Goal: Transaction & Acquisition: Download file/media

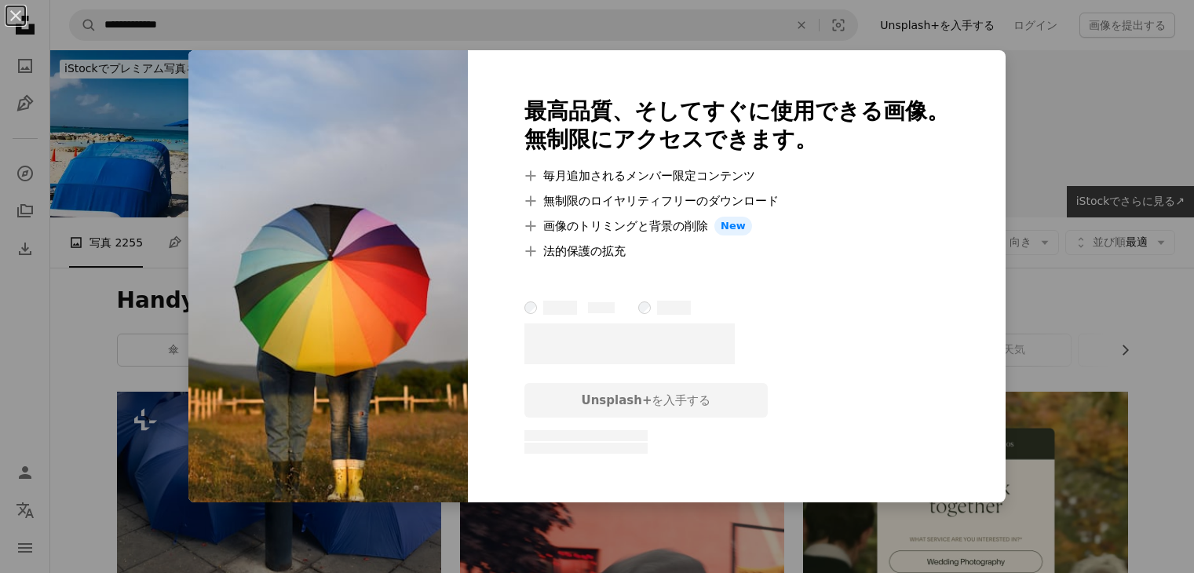
scroll to position [10601, 0]
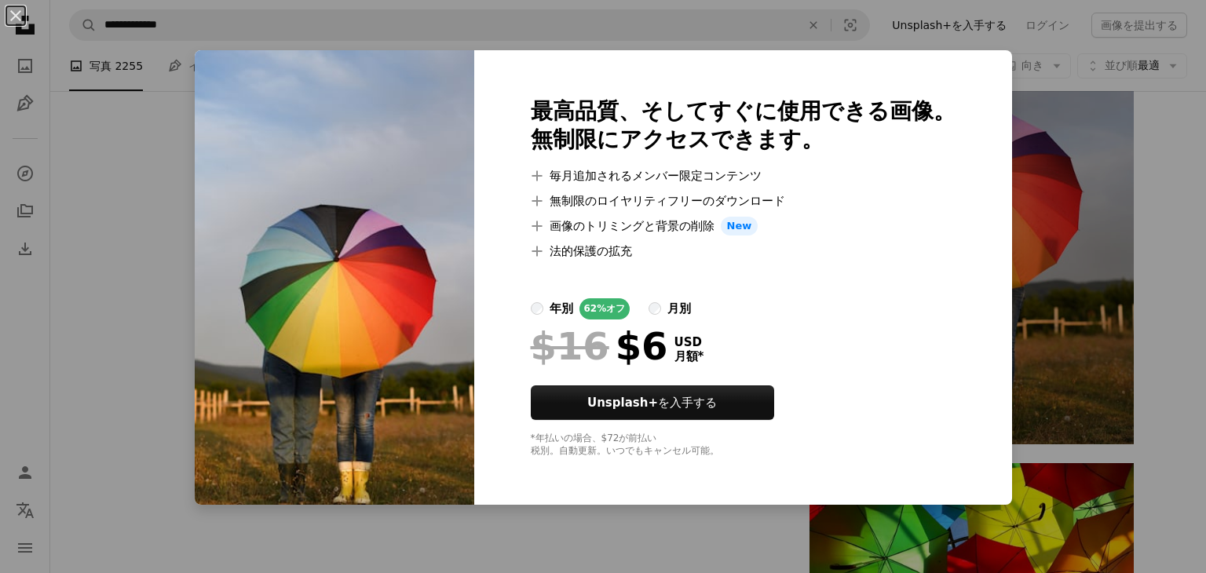
click at [166, 234] on div "An X shape 最高品質、そしてすぐに使用できる画像。 無制限にアクセスできます。 A plus sign 毎月追加されるメンバー限定コンテンツ A p…" at bounding box center [603, 286] width 1206 height 573
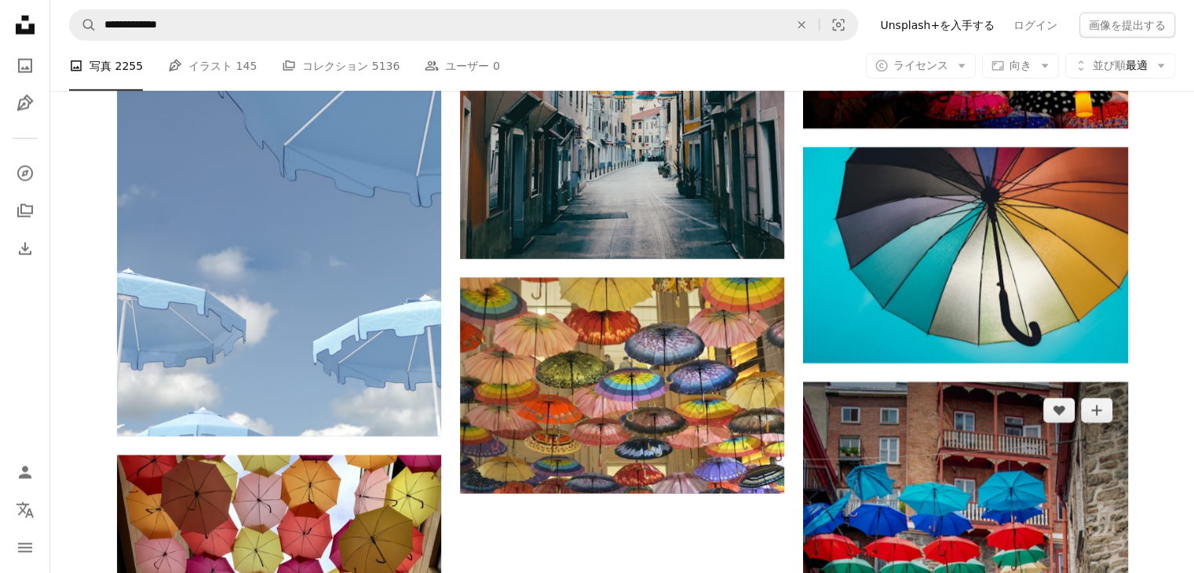
scroll to position [9737, 0]
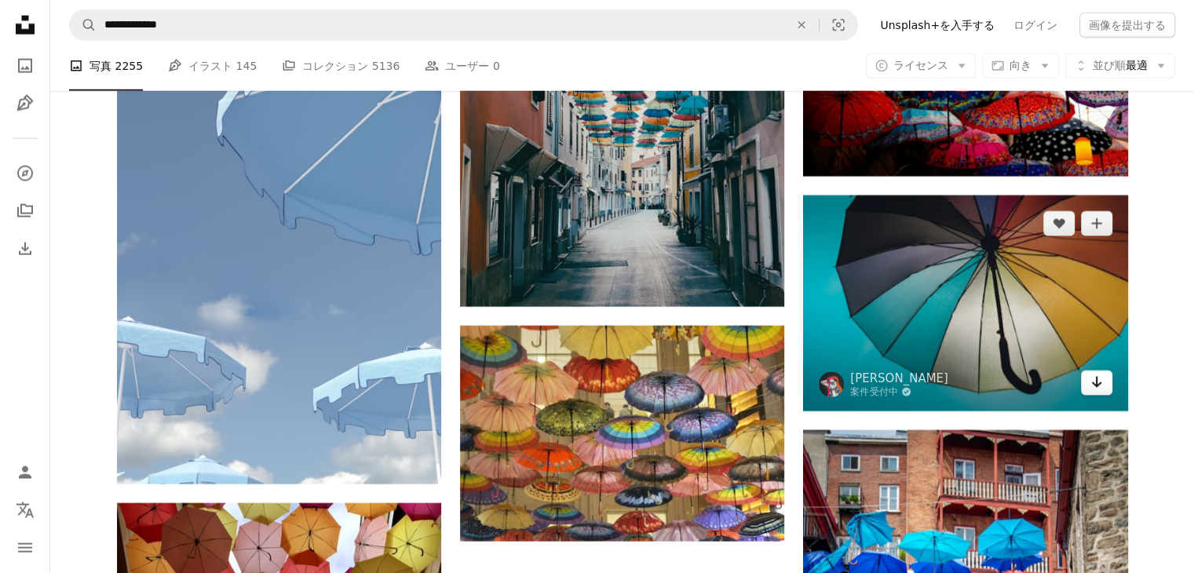
click at [1105, 386] on link "Arrow pointing down" at bounding box center [1096, 383] width 31 height 25
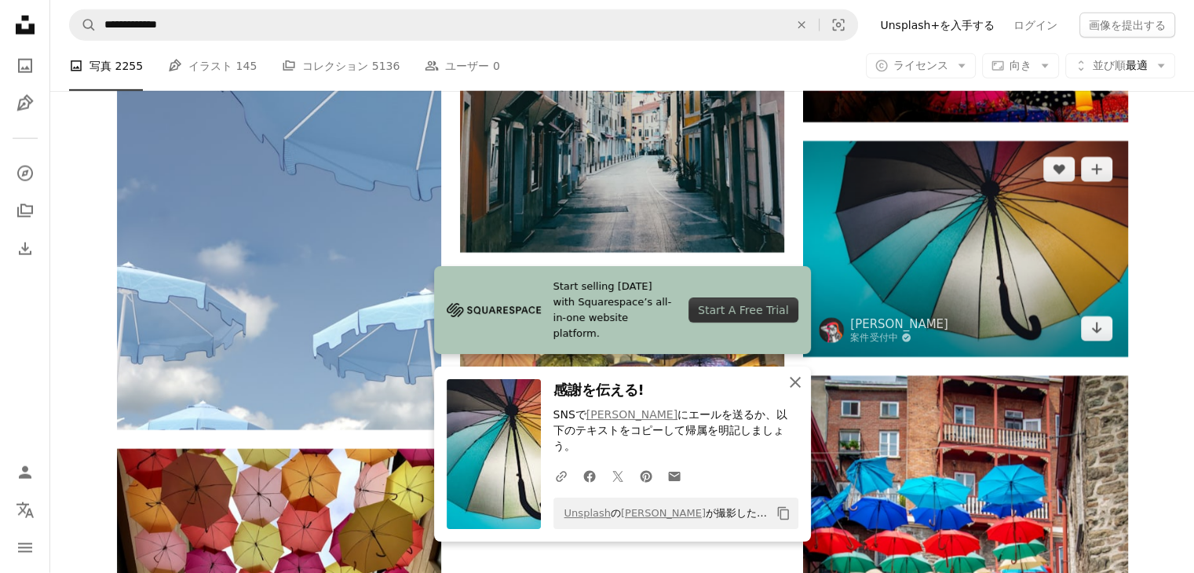
scroll to position [9815, 0]
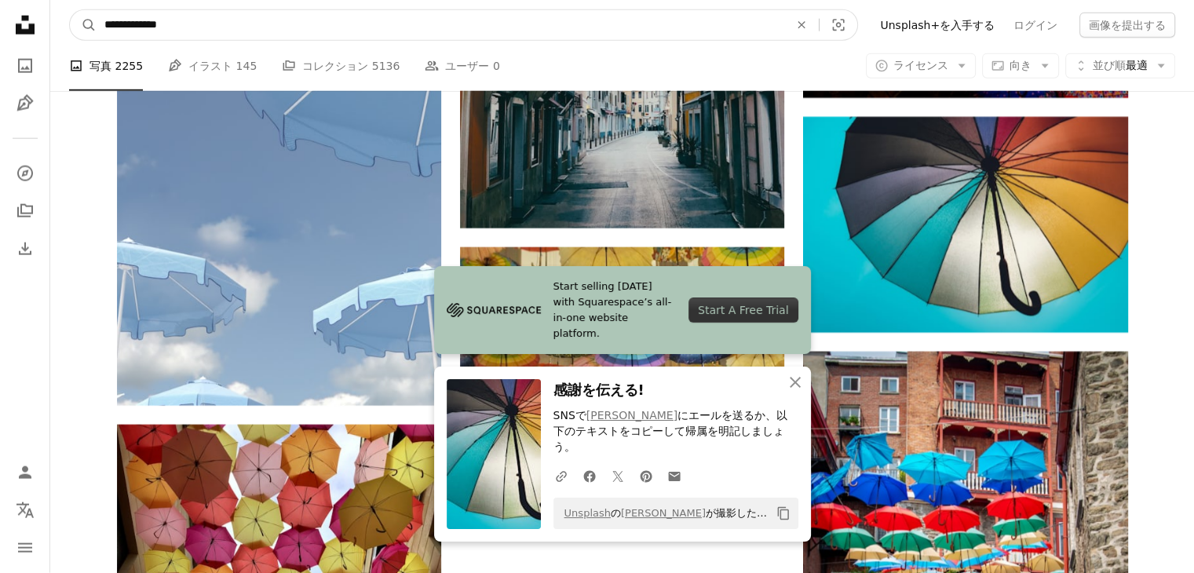
click at [241, 38] on input "**********" at bounding box center [441, 25] width 688 height 30
type input "*"
type input "*********"
click button "A magnifying glass" at bounding box center [83, 25] width 27 height 30
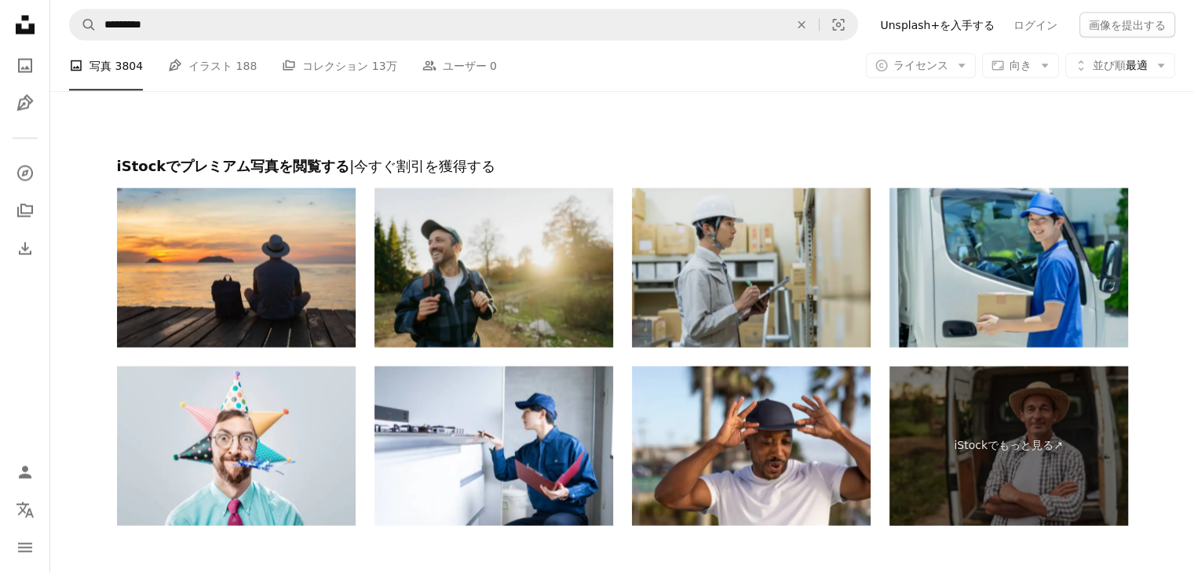
scroll to position [3141, 0]
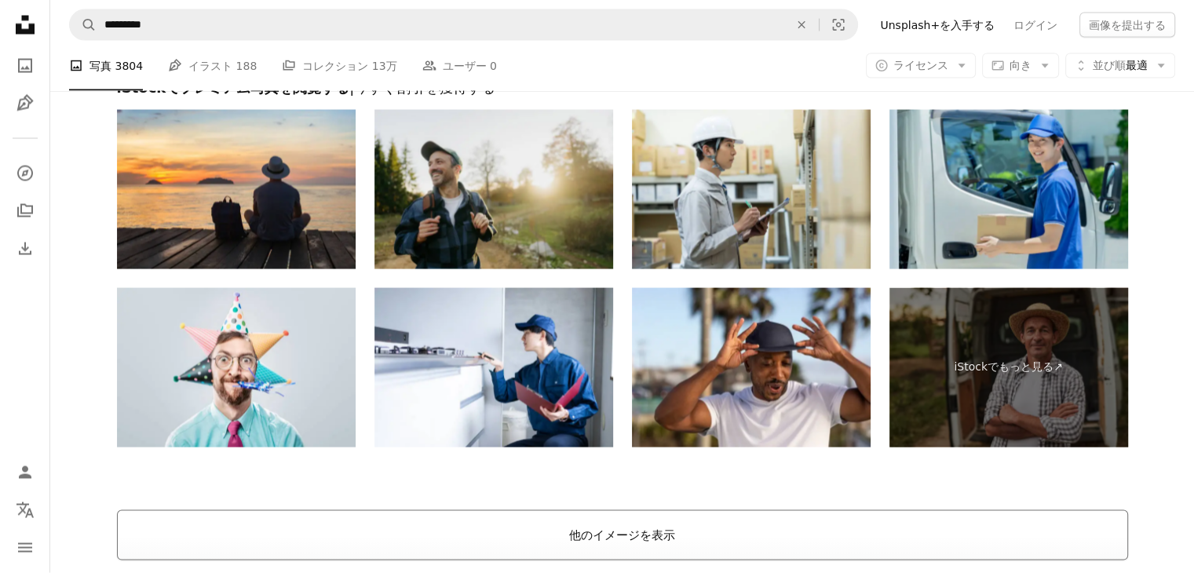
click at [625, 533] on button "他のイメージを表示" at bounding box center [622, 535] width 1011 height 50
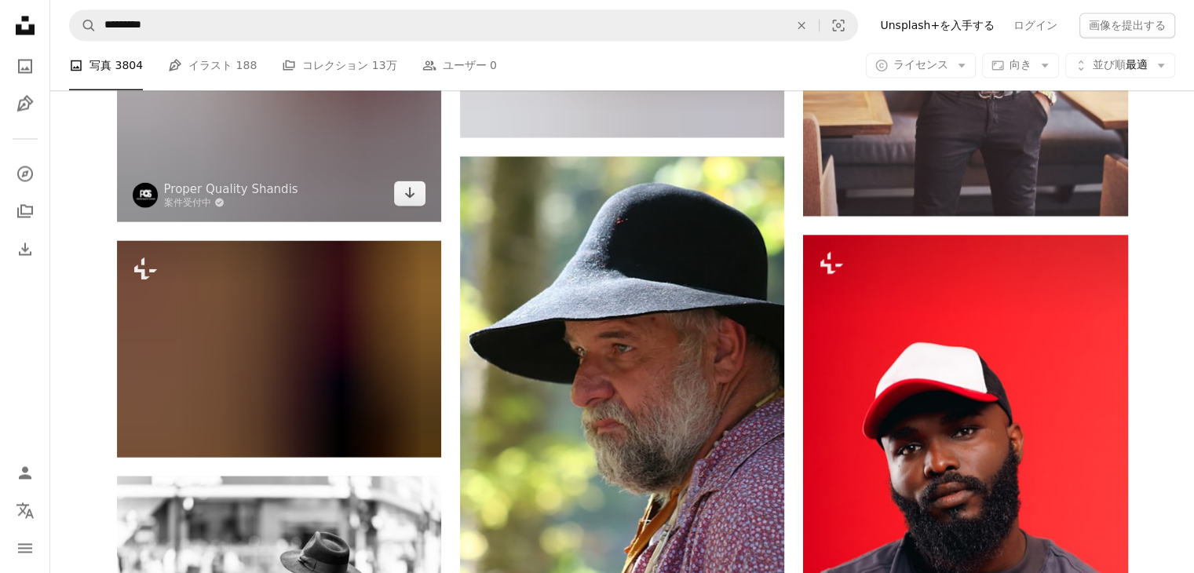
scroll to position [8638, 0]
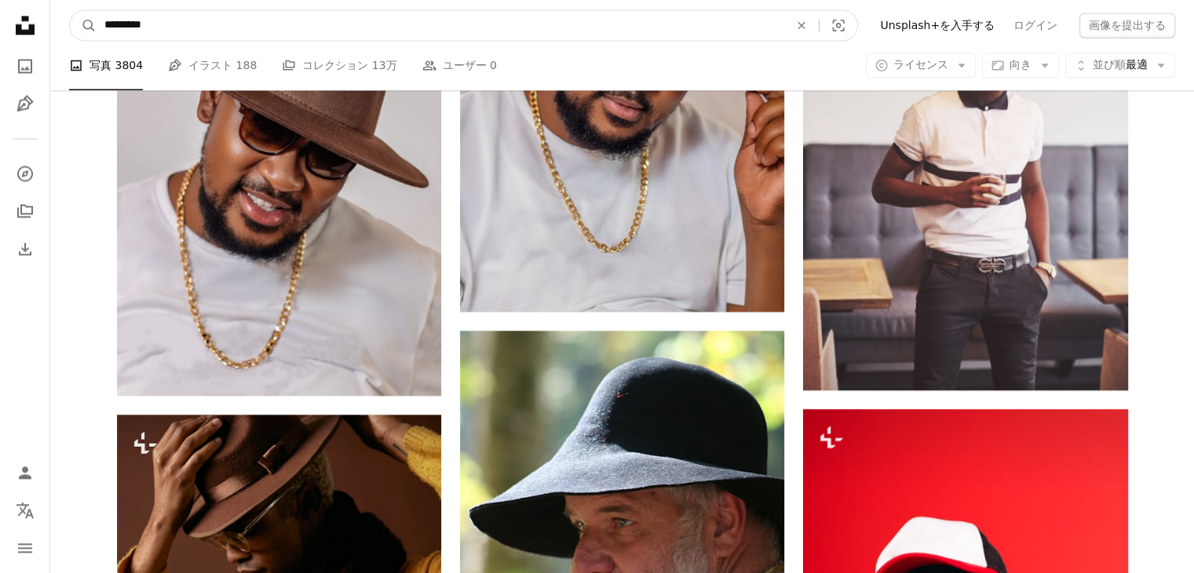
drag, startPoint x: 131, startPoint y: 22, endPoint x: 49, endPoint y: 10, distance: 82.5
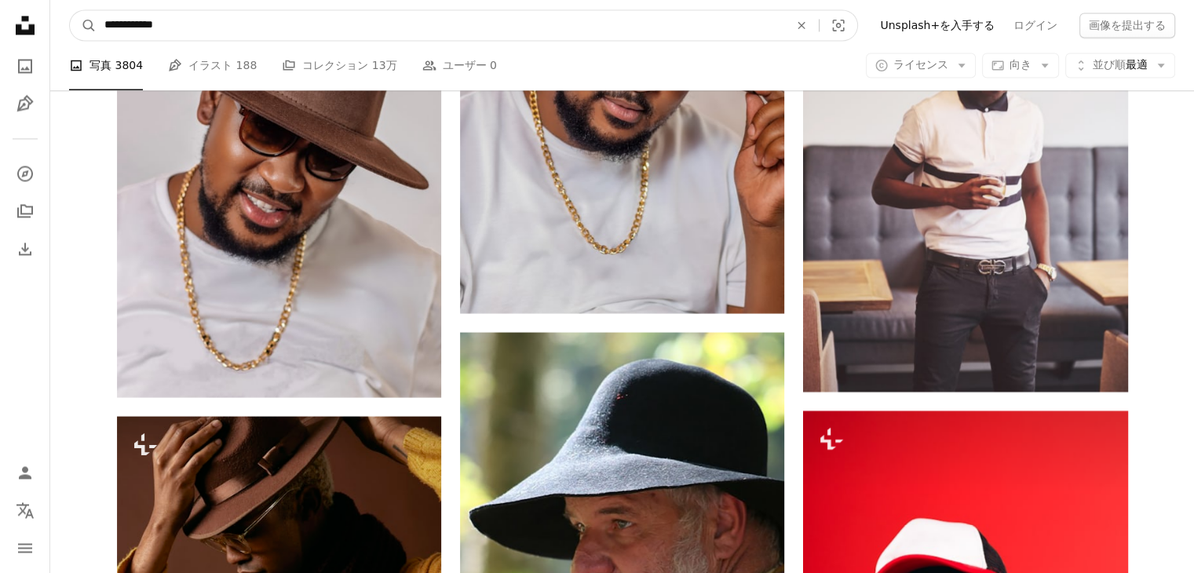
type input "**********"
click at [70, 10] on button "A magnifying glass" at bounding box center [83, 25] width 27 height 30
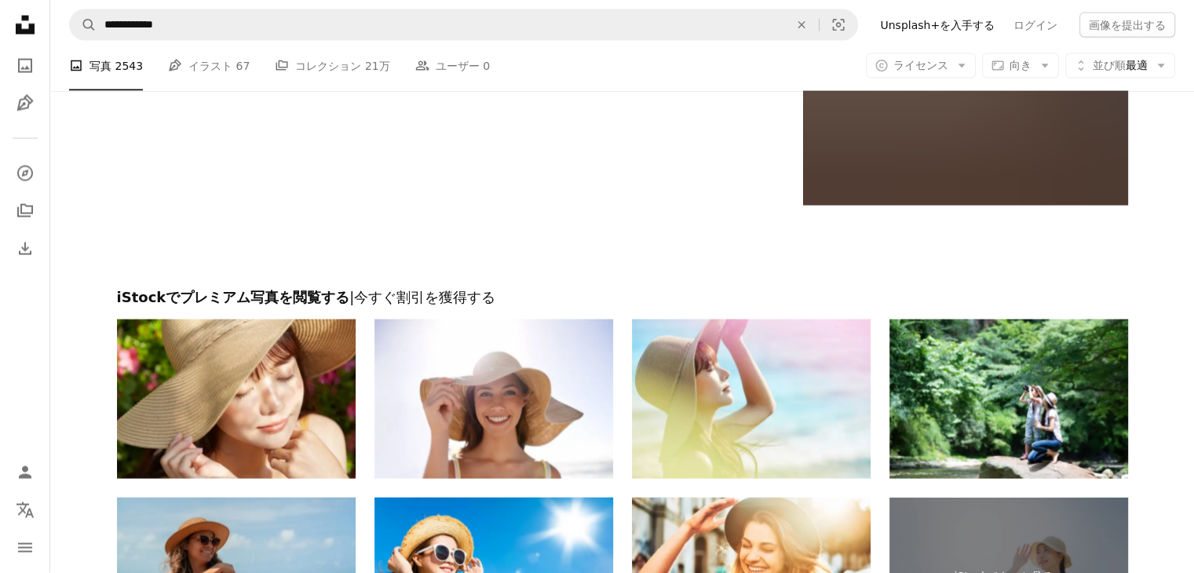
scroll to position [3612, 0]
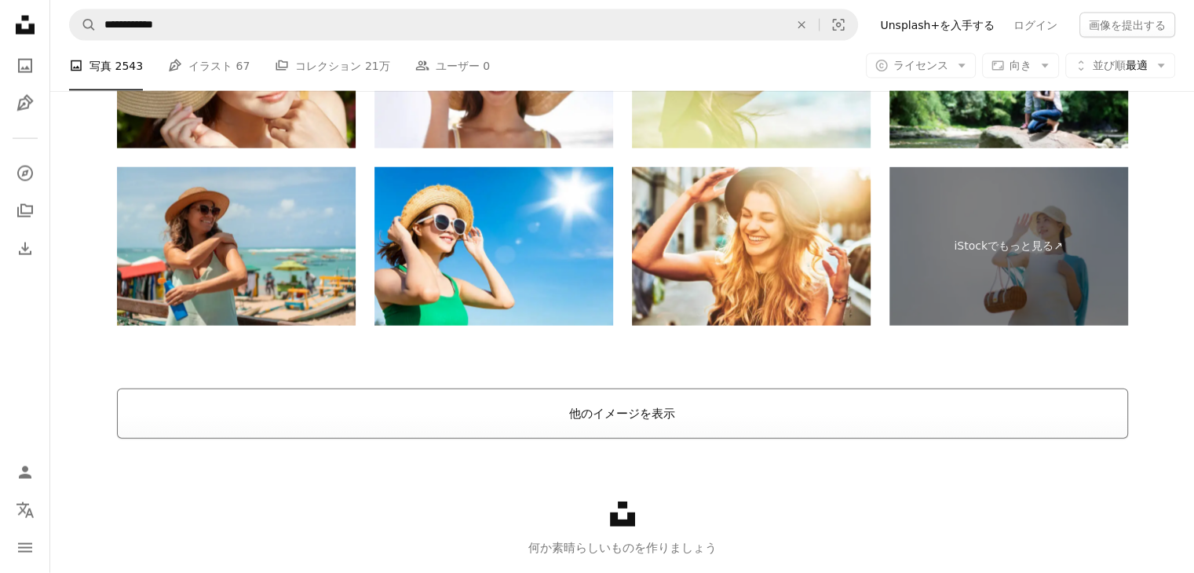
click at [587, 412] on button "他のイメージを表示" at bounding box center [622, 414] width 1011 height 50
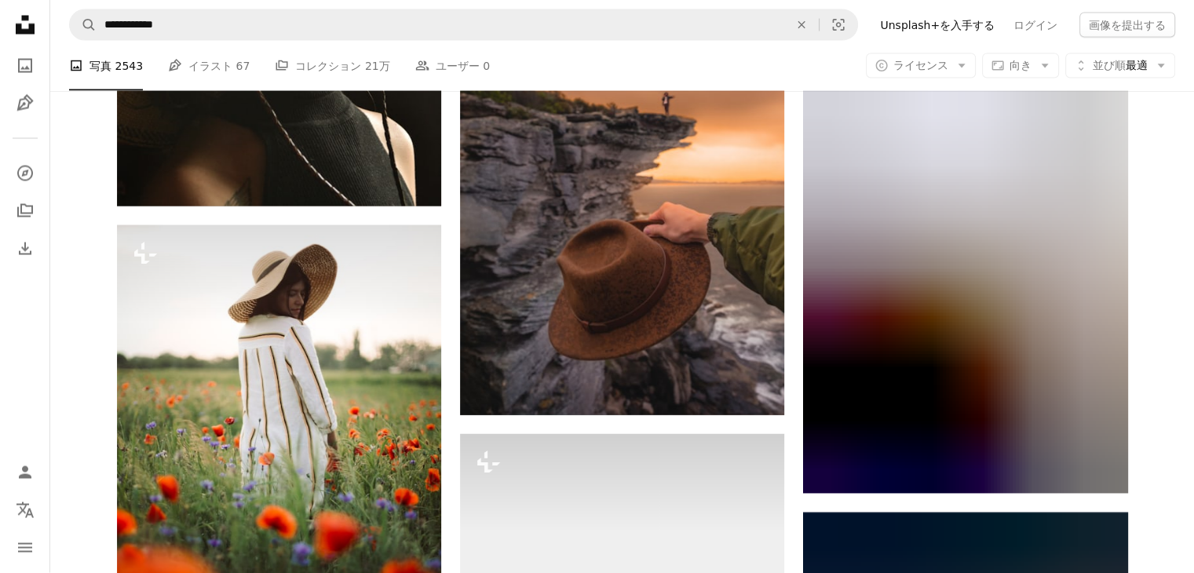
scroll to position [9030, 0]
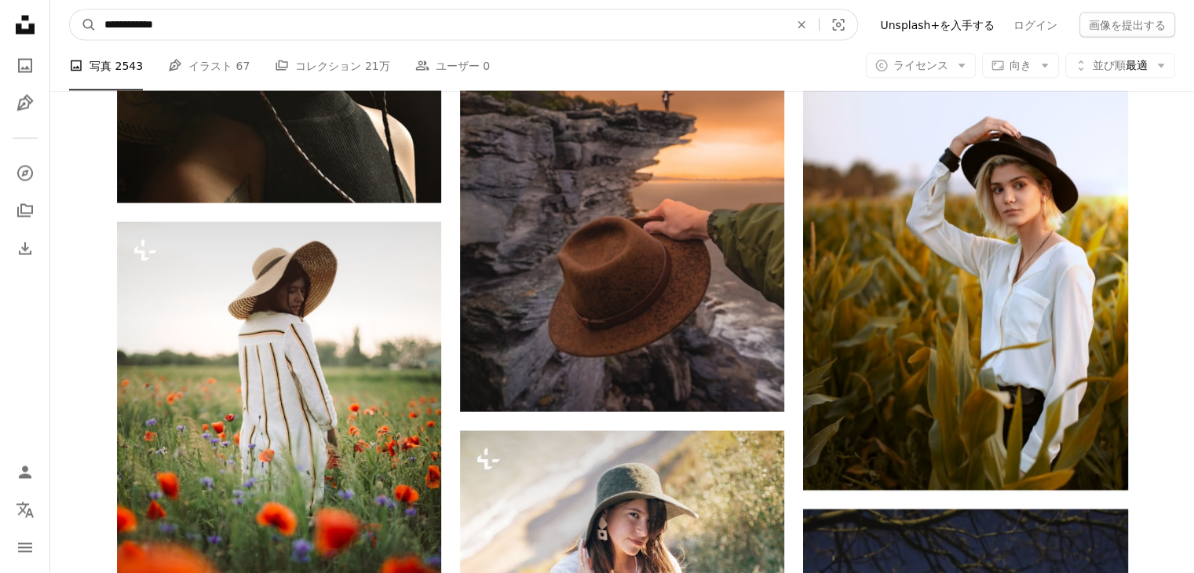
click at [346, 35] on input "**********" at bounding box center [441, 25] width 688 height 30
type input "**********"
click at [70, 10] on button "A magnifying glass" at bounding box center [83, 25] width 27 height 30
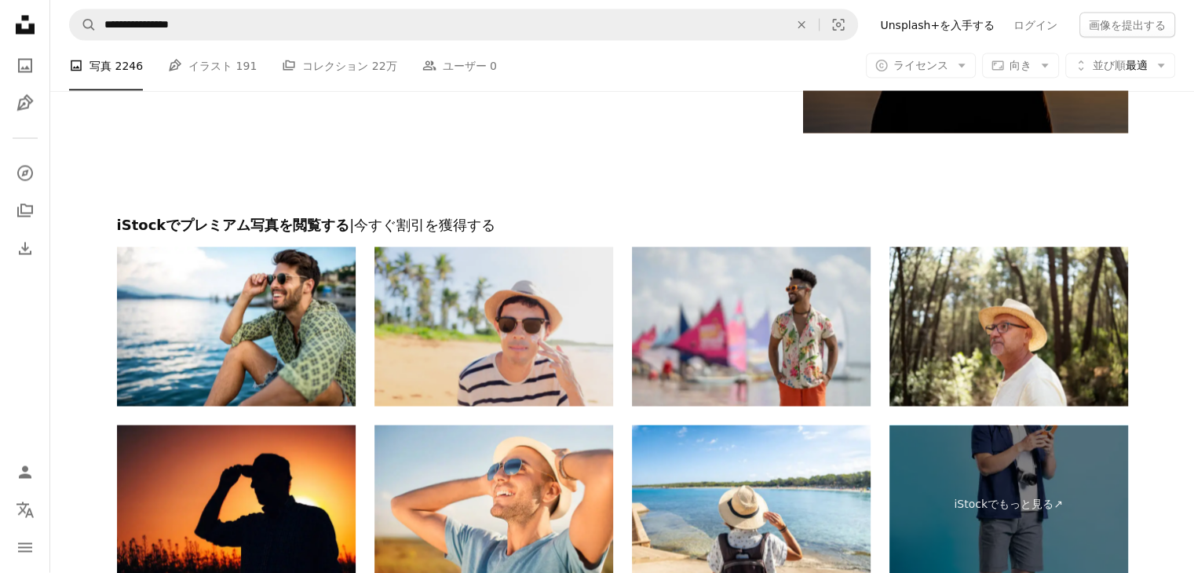
scroll to position [3062, 0]
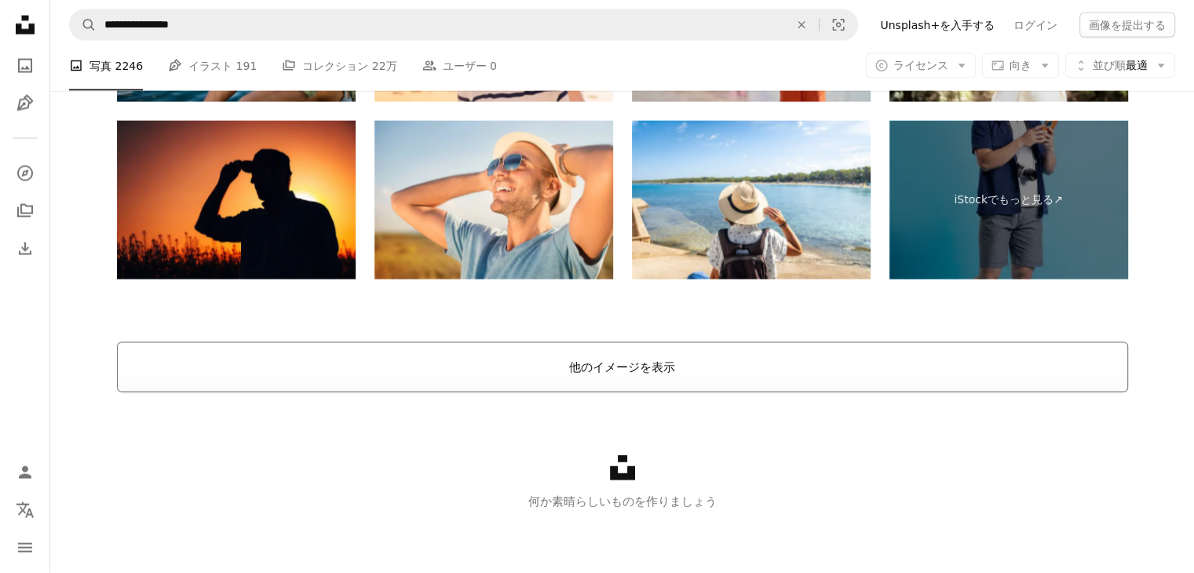
click at [564, 356] on button "他のイメージを表示" at bounding box center [622, 367] width 1011 height 50
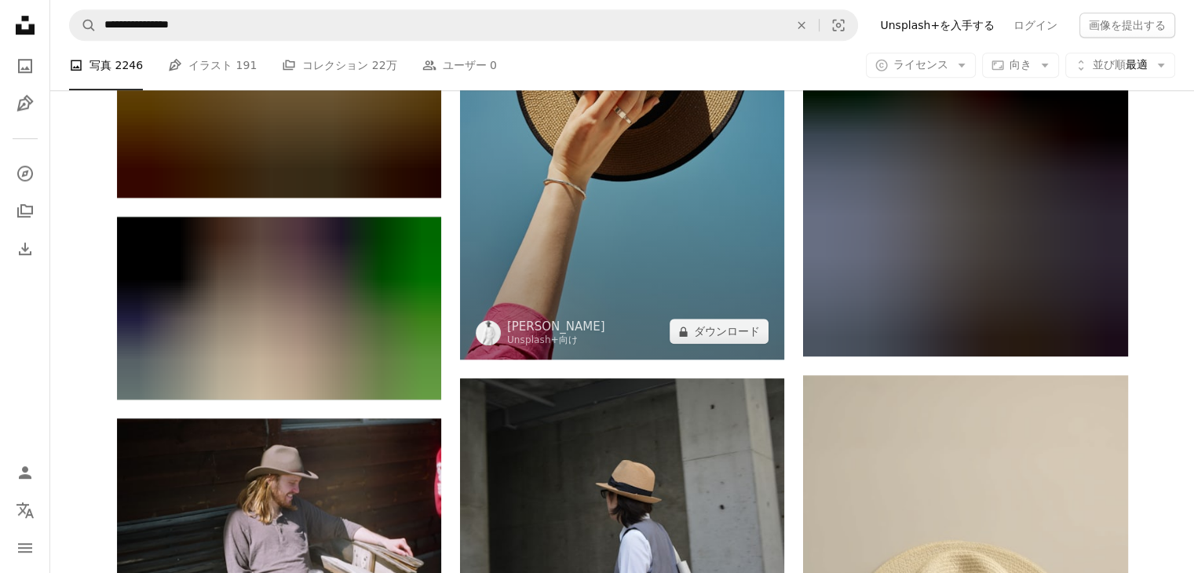
scroll to position [7237, 0]
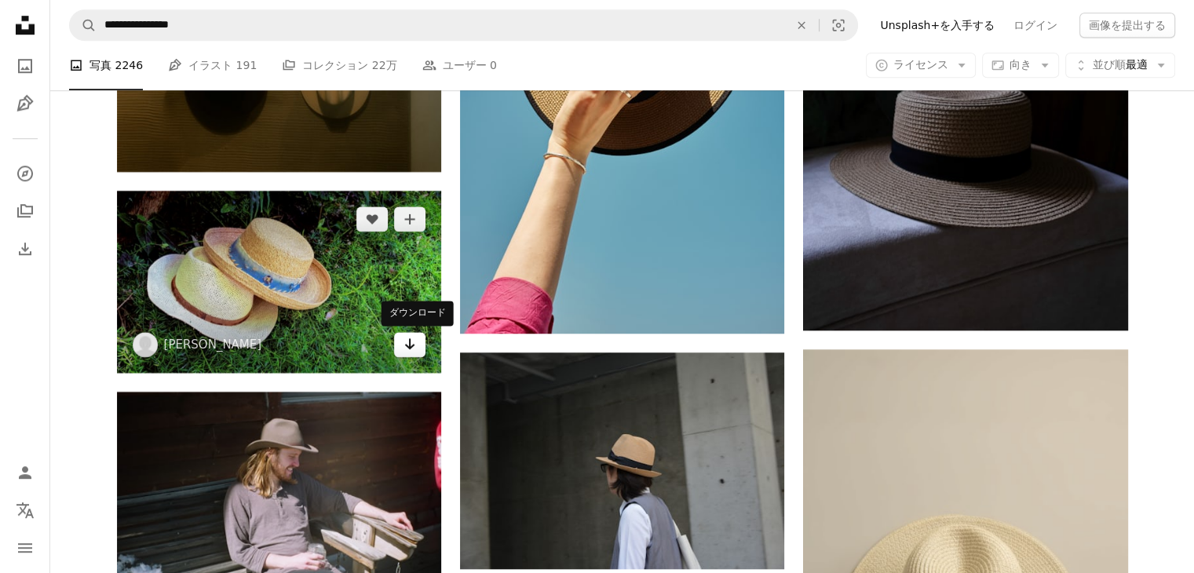
click at [404, 349] on icon "Arrow pointing down" at bounding box center [410, 344] width 13 height 19
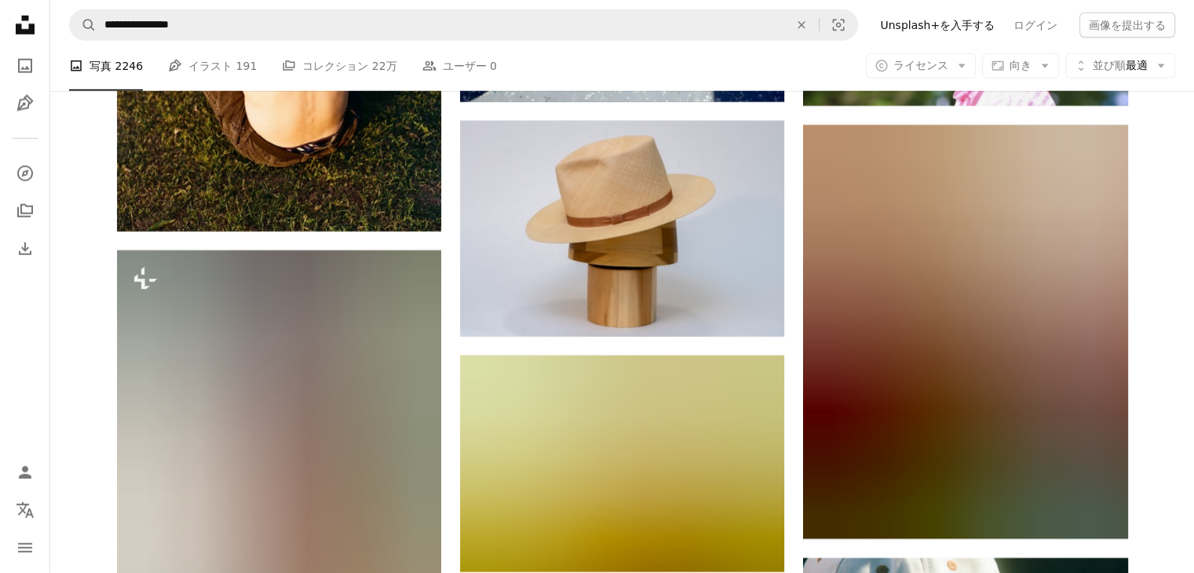
scroll to position [10221, 0]
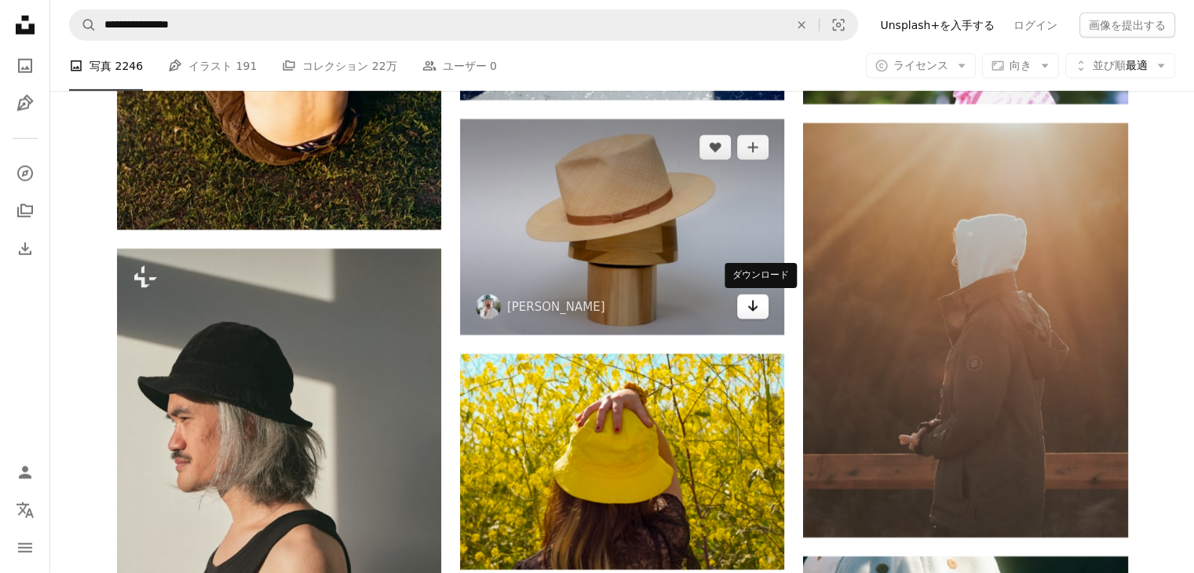
click at [759, 314] on icon "Arrow pointing down" at bounding box center [753, 306] width 13 height 19
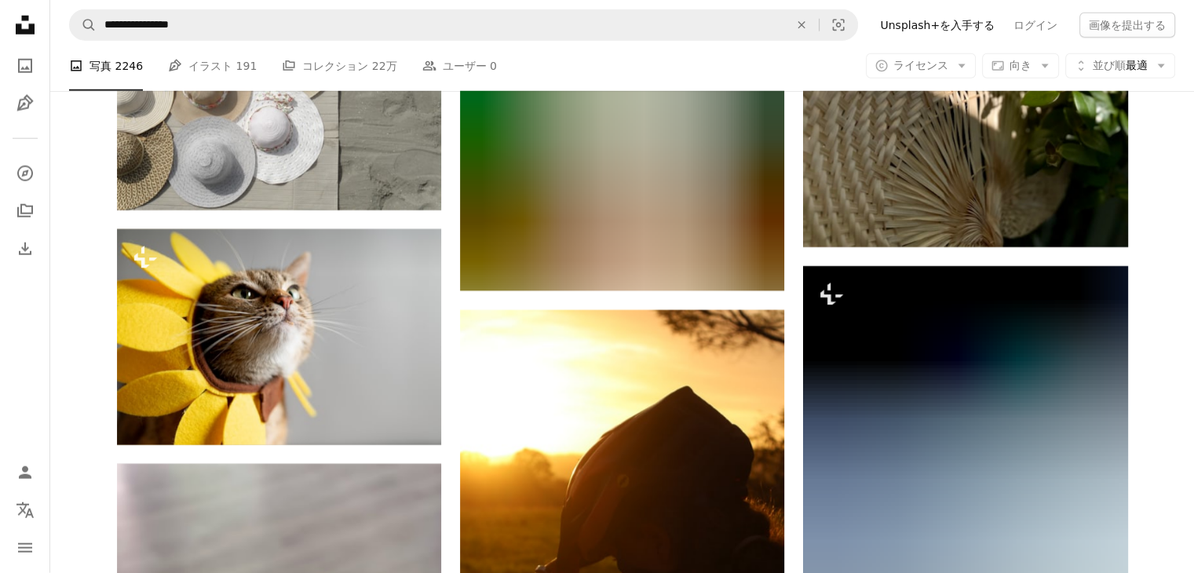
scroll to position [16110, 0]
